Goal: Information Seeking & Learning: Learn about a topic

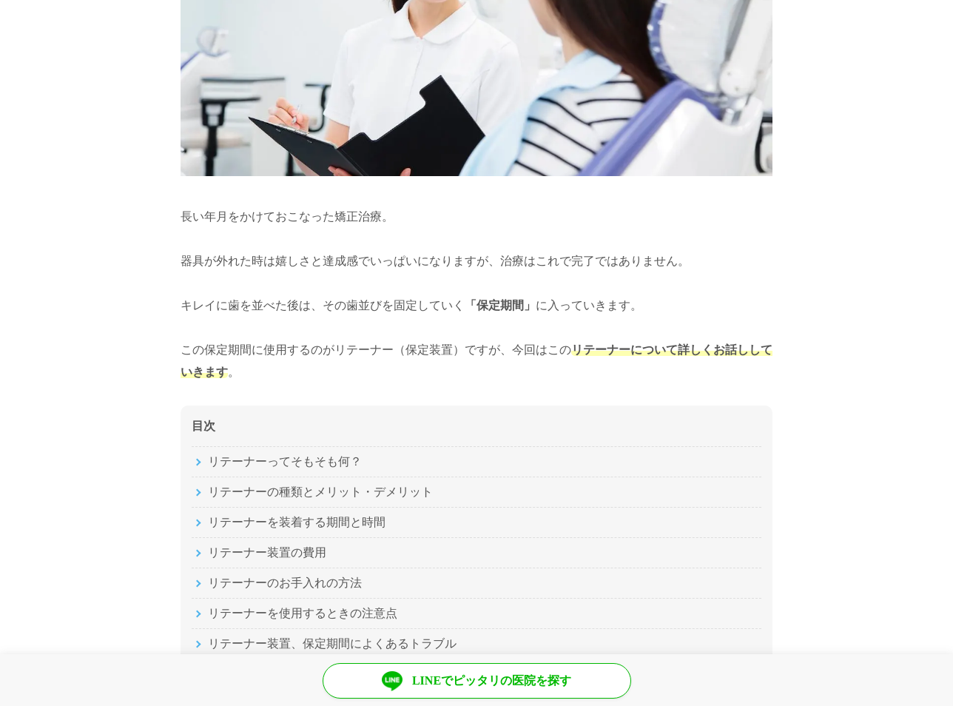
scroll to position [814, 0]
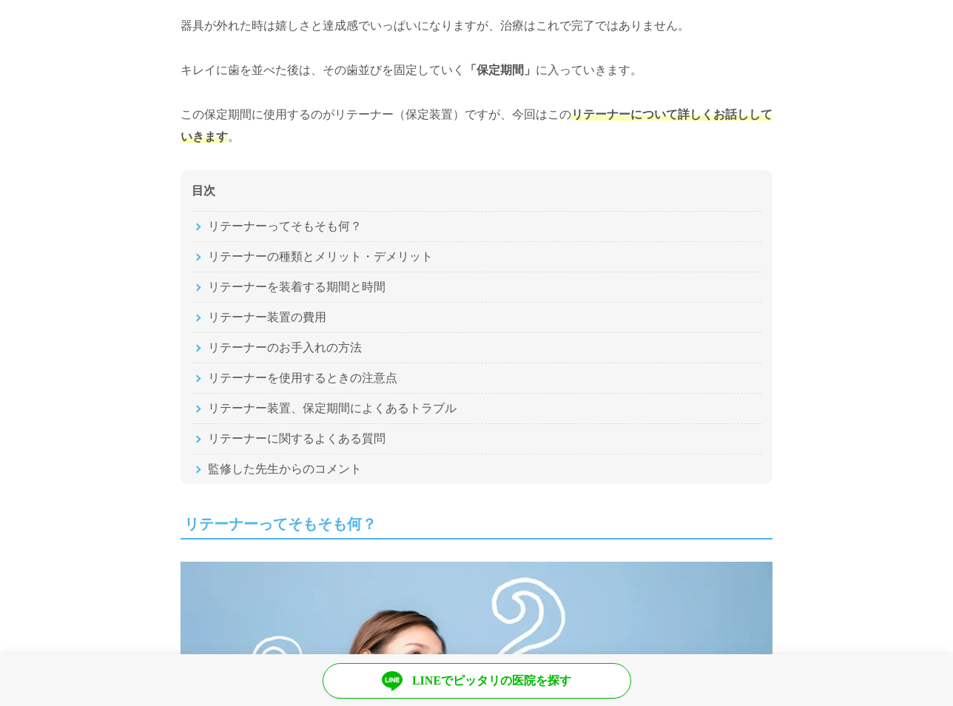
click at [356, 372] on li "リテーナーを使用するときの注意点" at bounding box center [477, 377] width 570 height 30
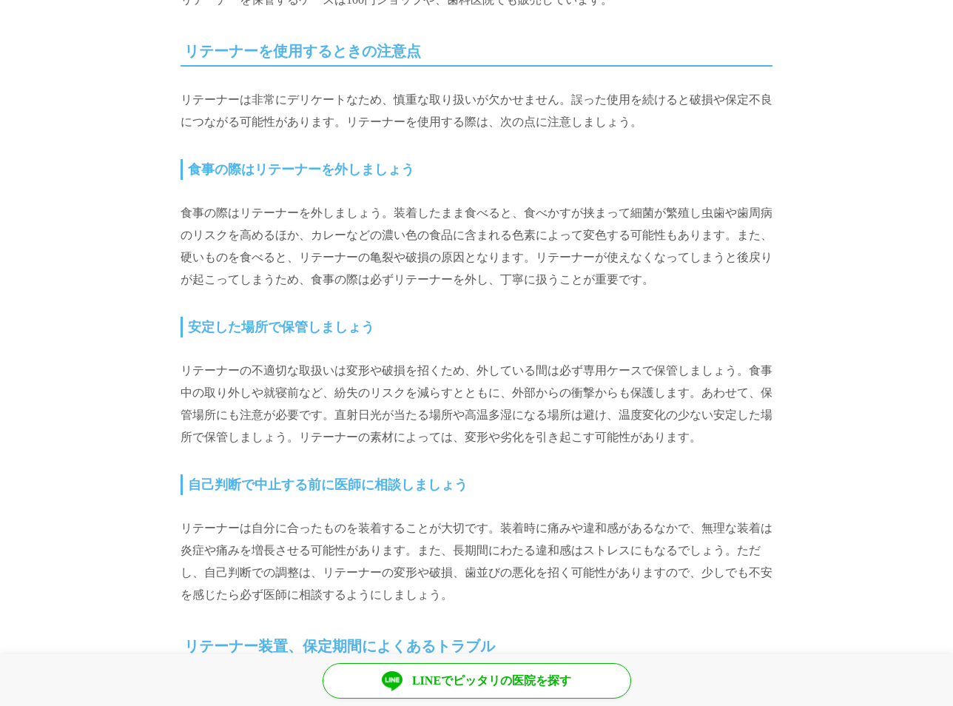
scroll to position [9333, 0]
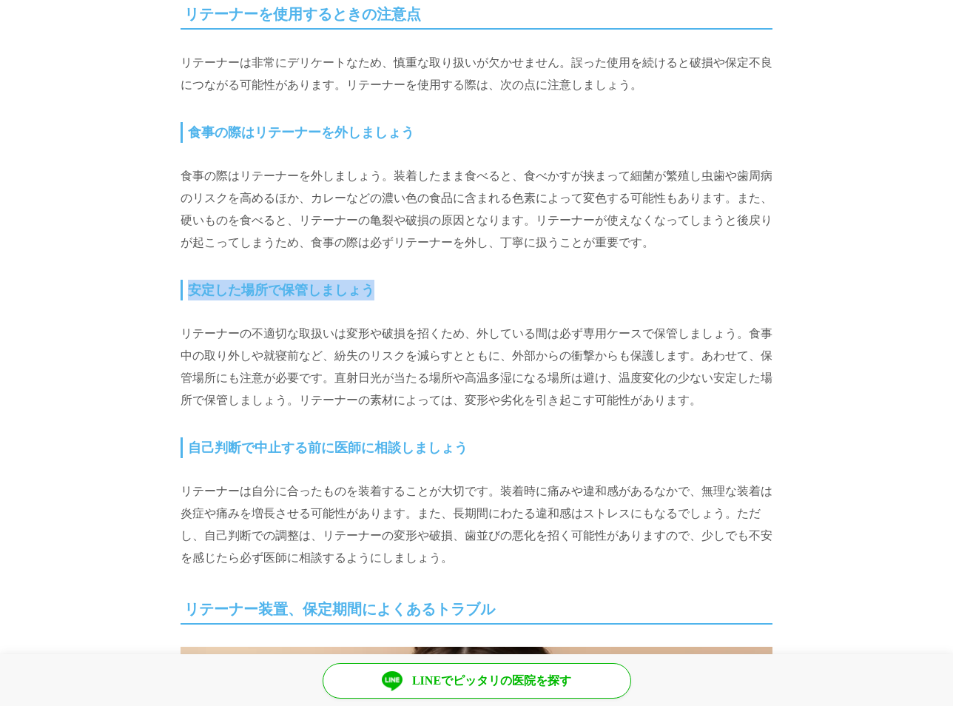
drag, startPoint x: 184, startPoint y: 271, endPoint x: 387, endPoint y: 266, distance: 202.7
click at [387, 280] on h3 "安定した場所で保管しましょう" at bounding box center [476, 290] width 592 height 21
drag, startPoint x: 387, startPoint y: 266, endPoint x: 331, endPoint y: 266, distance: 55.5
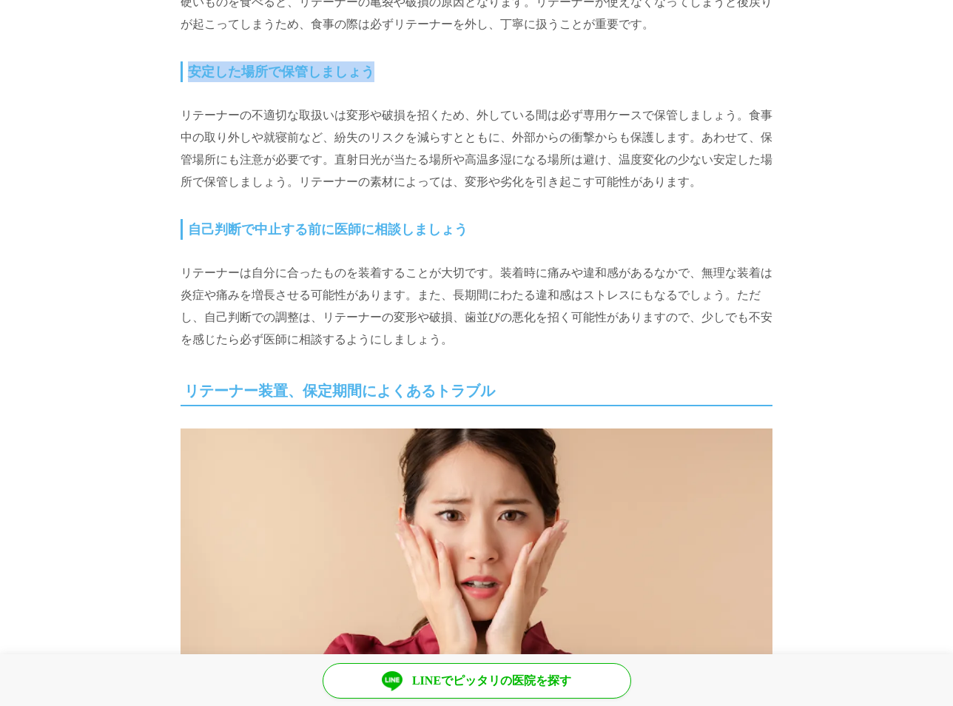
scroll to position [9746, 0]
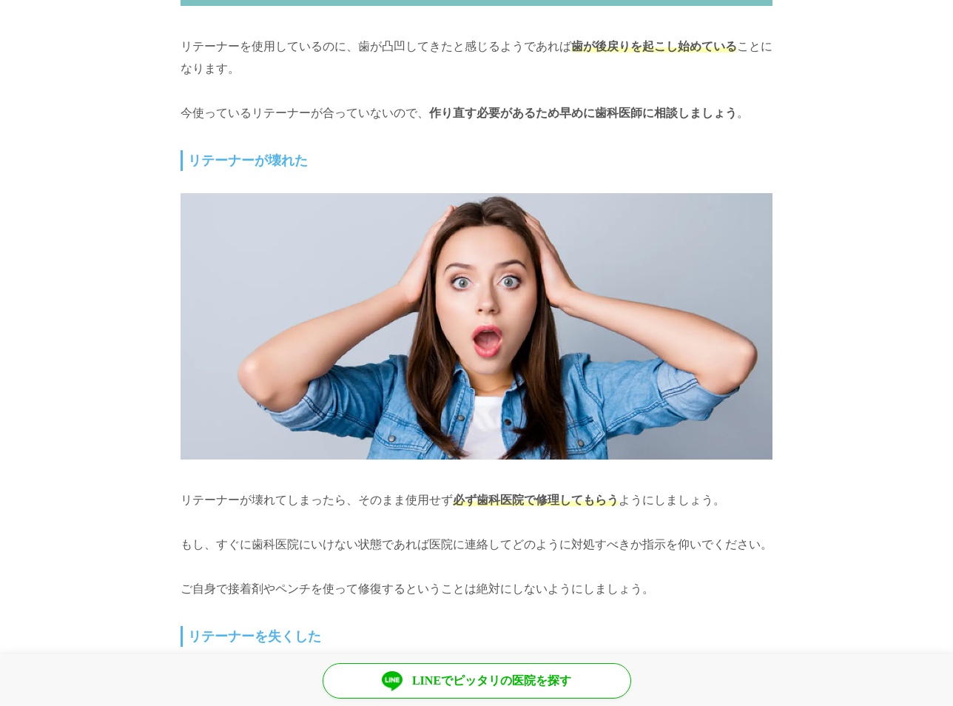
scroll to position [11669, 0]
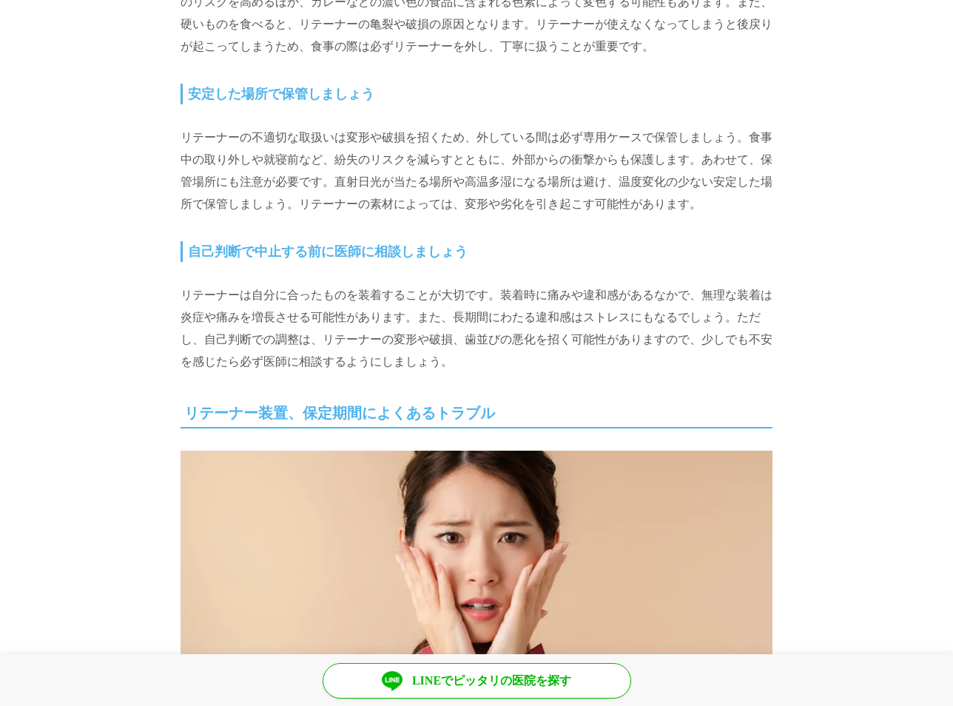
scroll to position [9537, 0]
